Goal: Find specific page/section: Find specific page/section

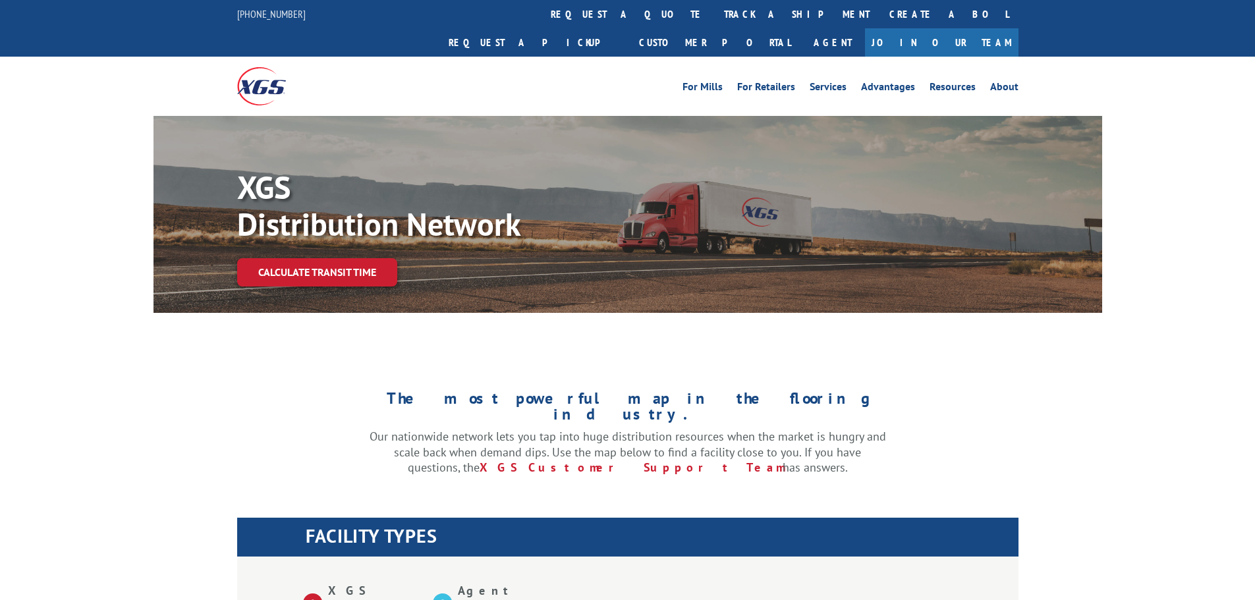
select select "5"
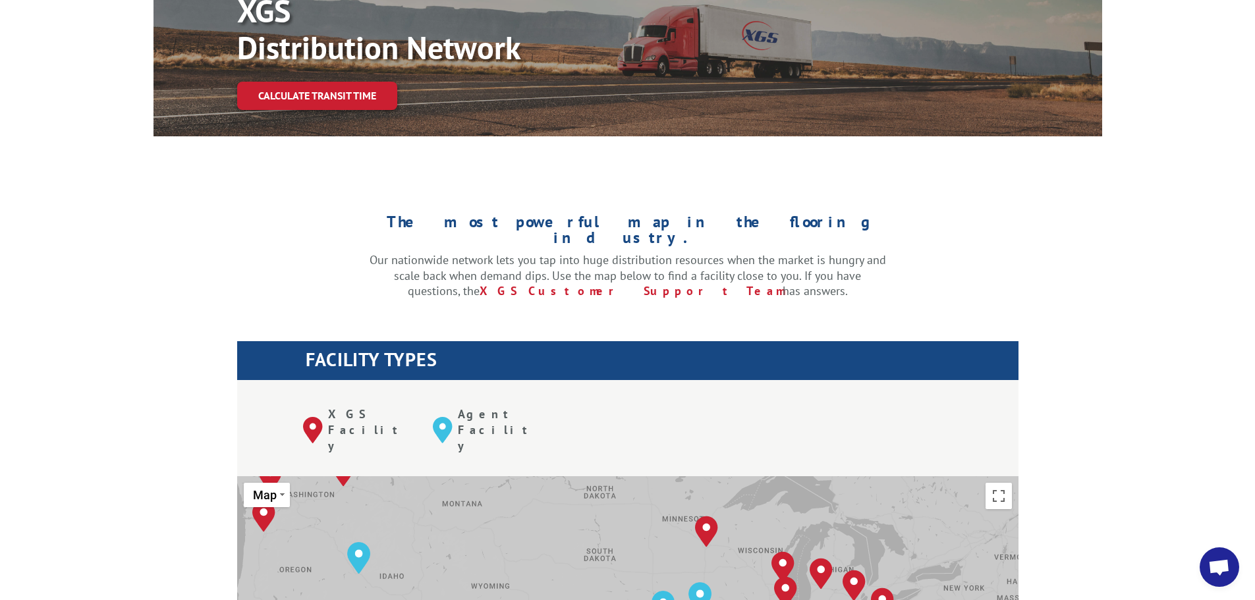
scroll to position [395, 0]
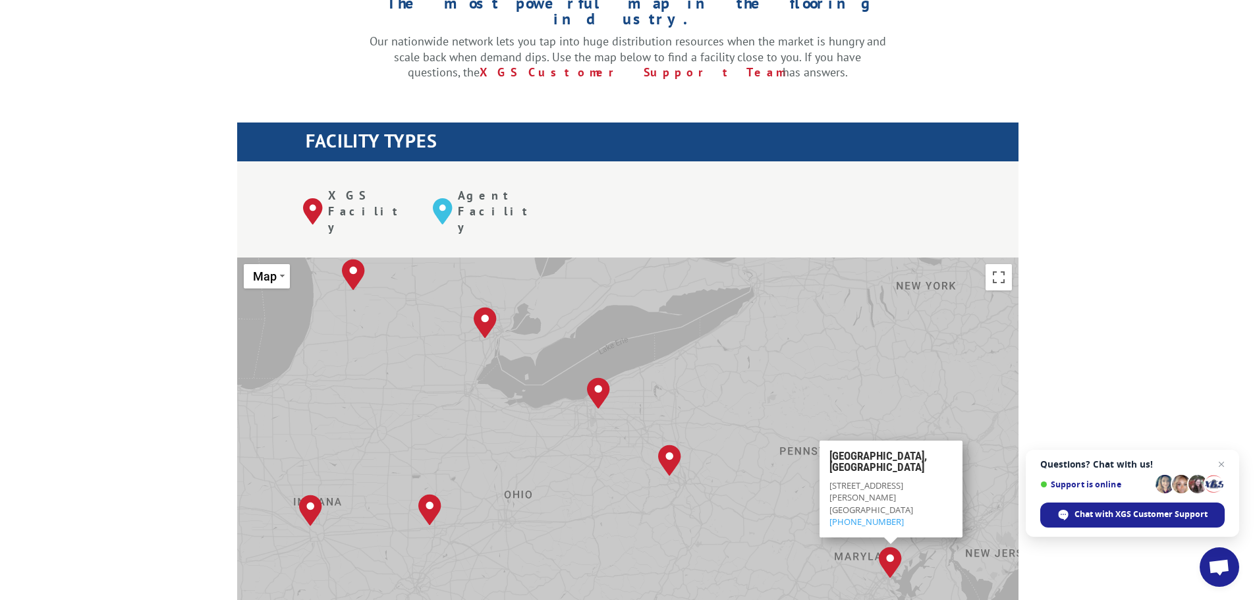
drag, startPoint x: 895, startPoint y: 399, endPoint x: 670, endPoint y: 542, distance: 267.3
click at [670, 542] on div "[GEOGRAPHIC_DATA], [GEOGRAPHIC_DATA] [GEOGRAPHIC_DATA], [GEOGRAPHIC_DATA] [GEOG…" at bounding box center [628, 475] width 782 height 434
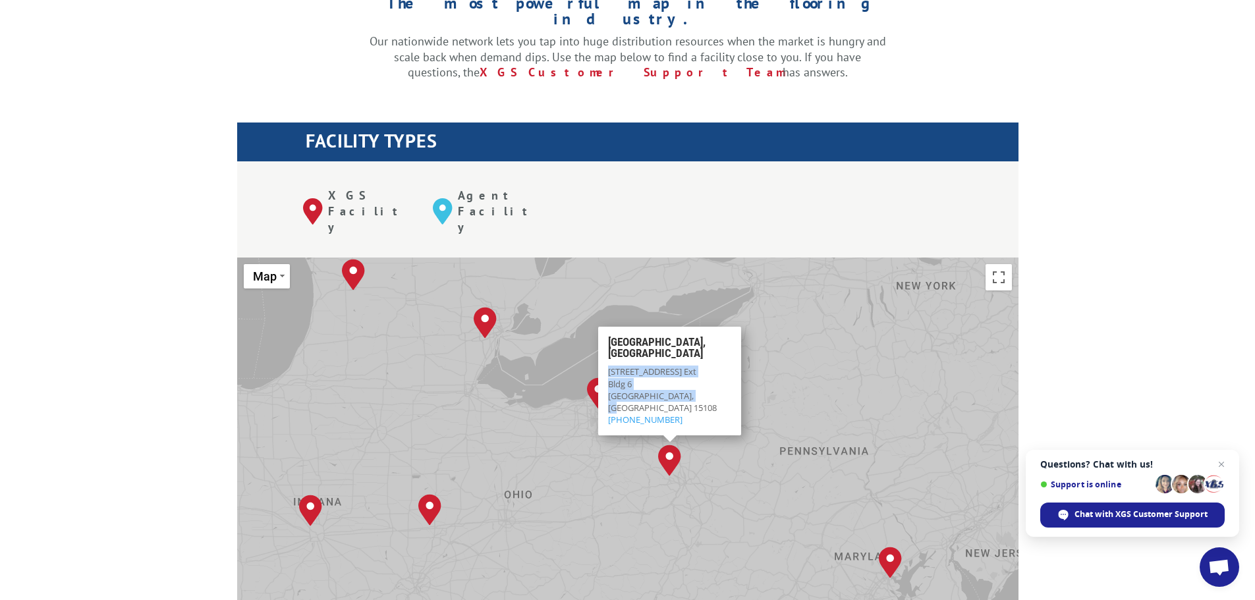
drag, startPoint x: 699, startPoint y: 343, endPoint x: 600, endPoint y: 313, distance: 103.8
click at [600, 327] on div "[GEOGRAPHIC_DATA], [GEOGRAPHIC_DATA] [STREET_ADDRESS] (412) 264-5708" at bounding box center [669, 381] width 143 height 109
copy div "[STREET_ADDRESS]"
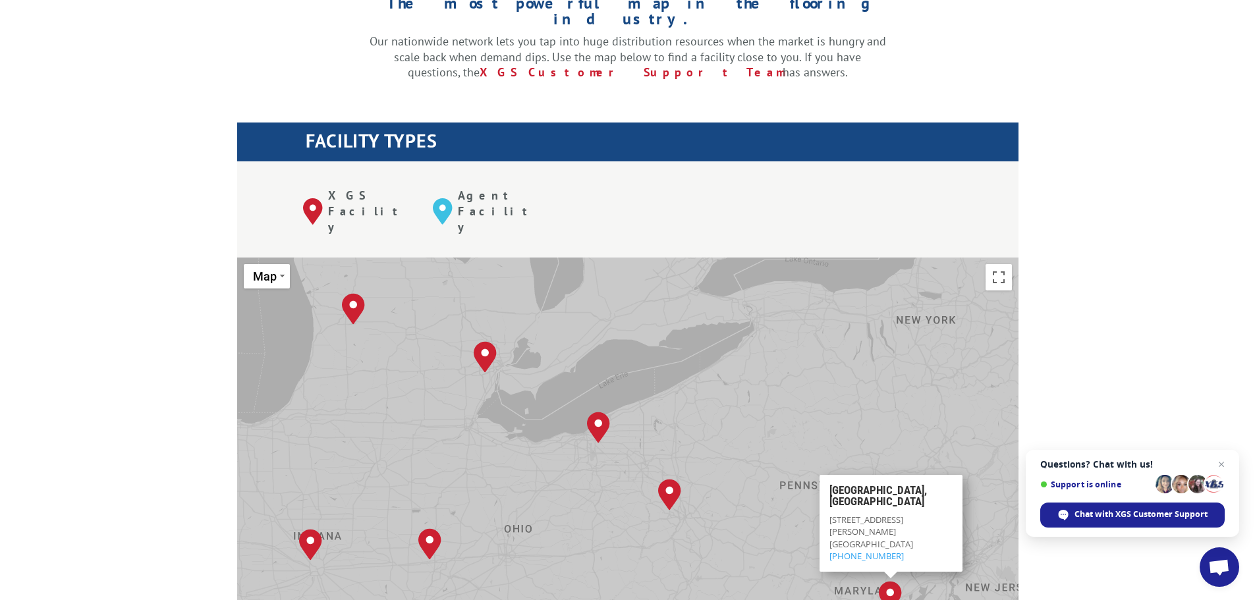
drag, startPoint x: 917, startPoint y: 482, endPoint x: 831, endPoint y: 467, distance: 87.5
click at [831, 514] on div "[STREET_ADDRESS][PERSON_NAME] (410) 993-1622" at bounding box center [890, 538] width 123 height 48
copy div "[STREET_ADDRESS][PERSON_NAME]"
